Goal: Find specific fact: Find specific fact

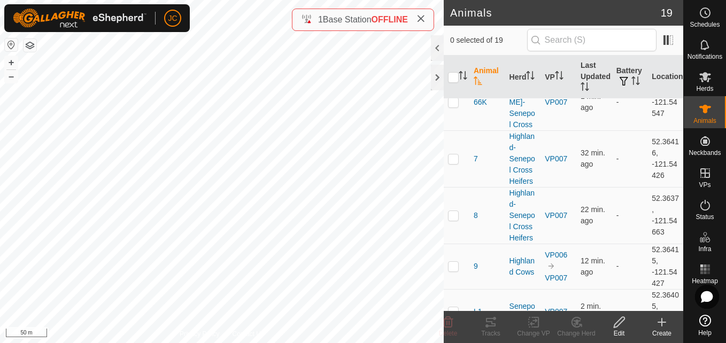
scroll to position [707, 0]
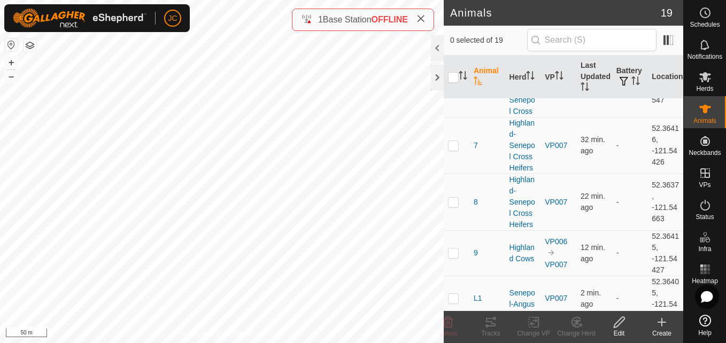
click at [648, 321] on td "52.36403, -121.54535" at bounding box center [666, 343] width 36 height 45
copy td "52.36403"
drag, startPoint x: 643, startPoint y: 295, endPoint x: 673, endPoint y: 305, distance: 31.5
click at [673, 321] on td "52.36403, -121.54535" at bounding box center [666, 343] width 36 height 45
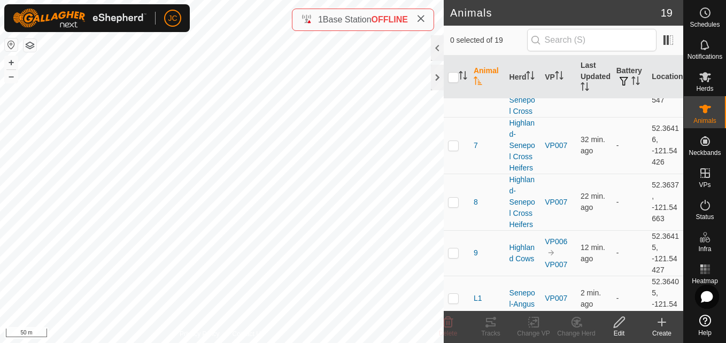
copy td "-121.54535"
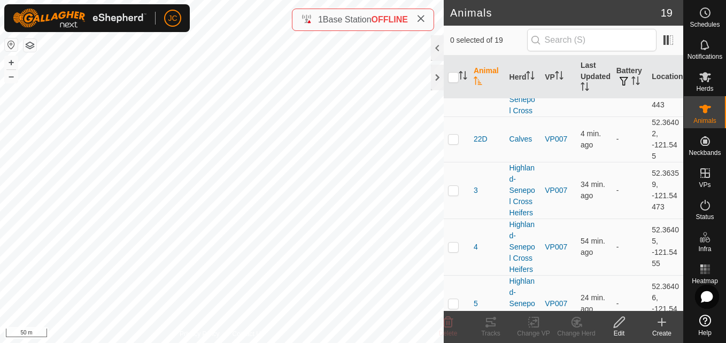
scroll to position [335, 0]
click at [597, 292] on span "24 min. ago" at bounding box center [593, 302] width 25 height 20
drag, startPoint x: 597, startPoint y: 262, endPoint x: 584, endPoint y: 270, distance: 15.6
click at [584, 292] on span "24 min. ago" at bounding box center [593, 302] width 25 height 20
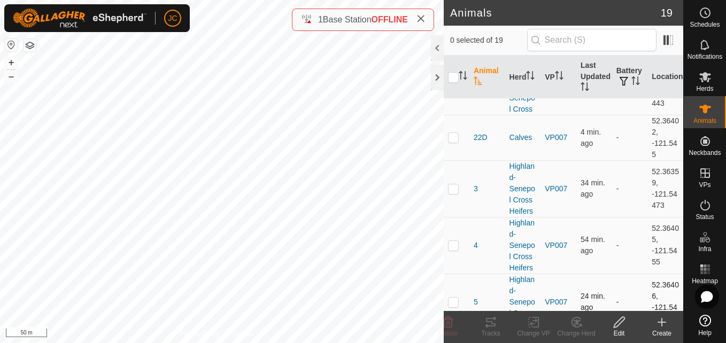
click at [584, 292] on span "24 min. ago" at bounding box center [593, 302] width 25 height 20
drag, startPoint x: 584, startPoint y: 270, endPoint x: 560, endPoint y: 253, distance: 29.5
click at [560, 274] on td "VP007" at bounding box center [559, 302] width 36 height 57
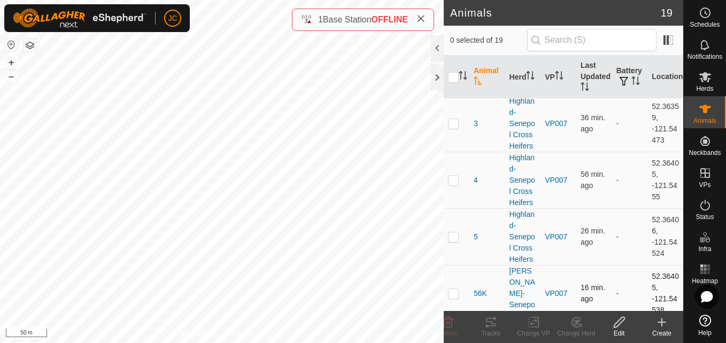
scroll to position [707, 0]
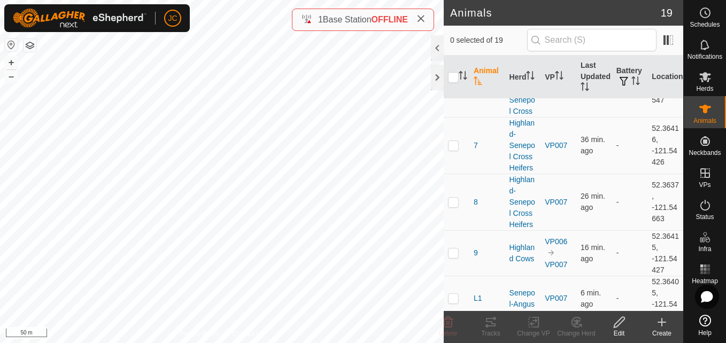
drag, startPoint x: 645, startPoint y: 269, endPoint x: 674, endPoint y: 305, distance: 45.7
click at [674, 321] on td "52.36403, -121.54535" at bounding box center [666, 343] width 36 height 45
copy td "52.36403, -121.54535"
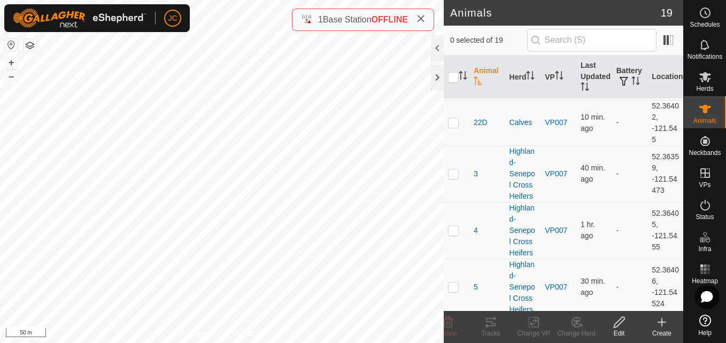
scroll to position [374, 0]
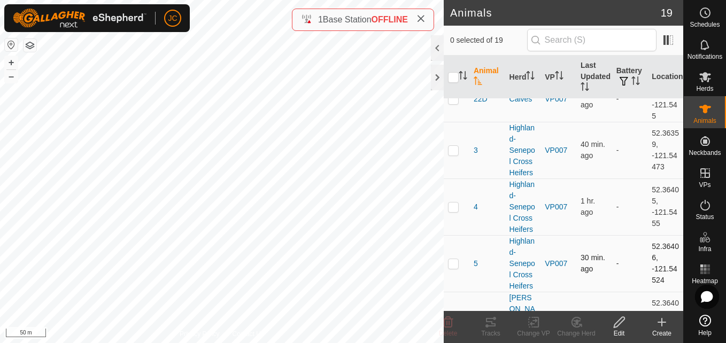
click at [586, 253] on span "30 min. ago" at bounding box center [593, 263] width 25 height 20
click at [650, 235] on td "52.36406, -121.54524" at bounding box center [666, 263] width 36 height 57
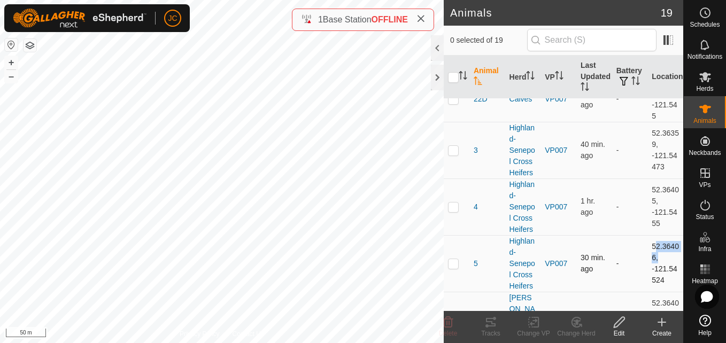
click at [650, 235] on td "52.36406, -121.54524" at bounding box center [666, 263] width 36 height 57
copy td "52.36406"
drag, startPoint x: 645, startPoint y: 239, endPoint x: 661, endPoint y: 254, distance: 21.9
click at [661, 254] on td "52.36406, -121.54524" at bounding box center [666, 263] width 36 height 57
copy td "-121.54524"
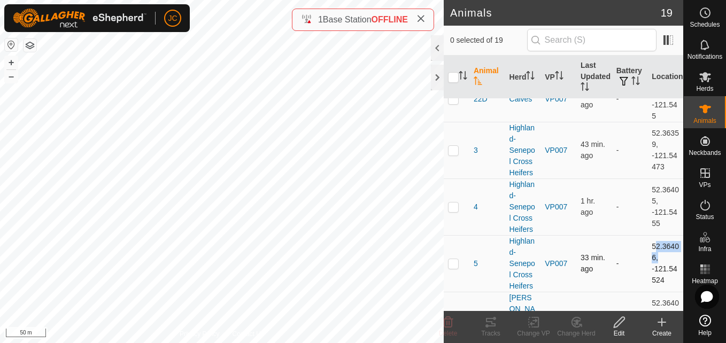
drag, startPoint x: 645, startPoint y: 212, endPoint x: 657, endPoint y: 255, distance: 43.7
click at [657, 255] on td "52.36406, -121.54524" at bounding box center [666, 263] width 36 height 57
copy td "52.36406, -121.54524"
